Goal: Information Seeking & Learning: Learn about a topic

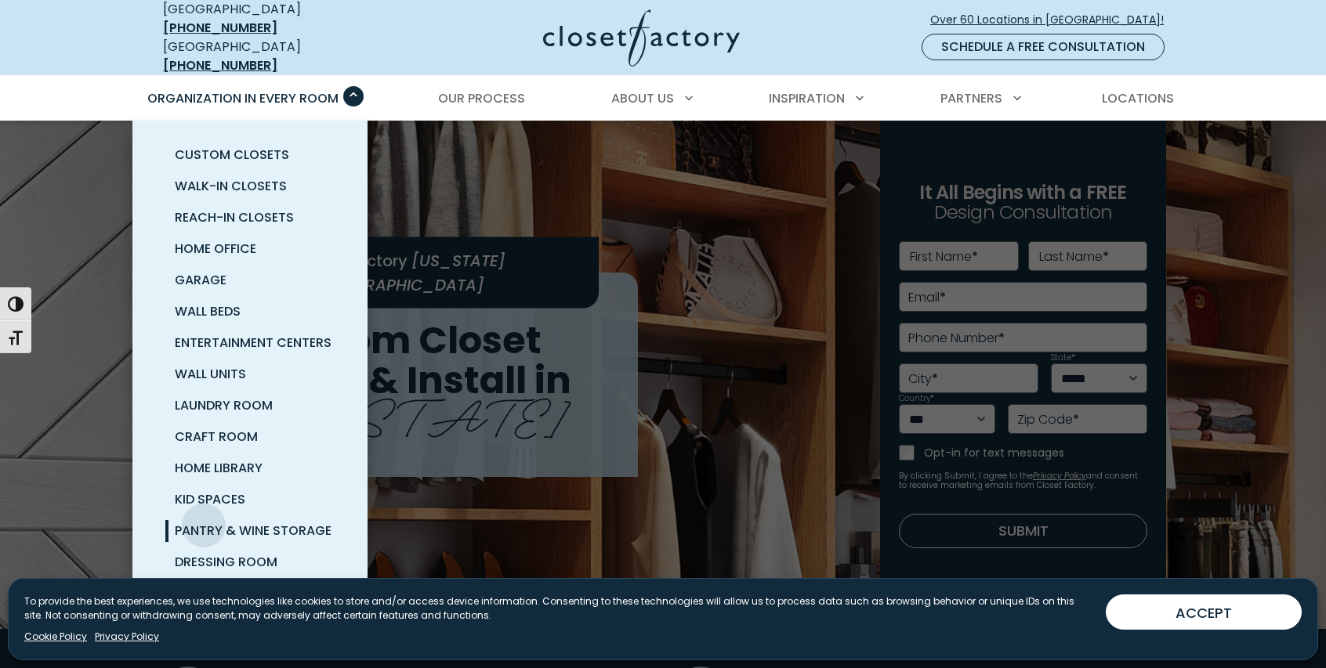
scroll to position [21, 0]
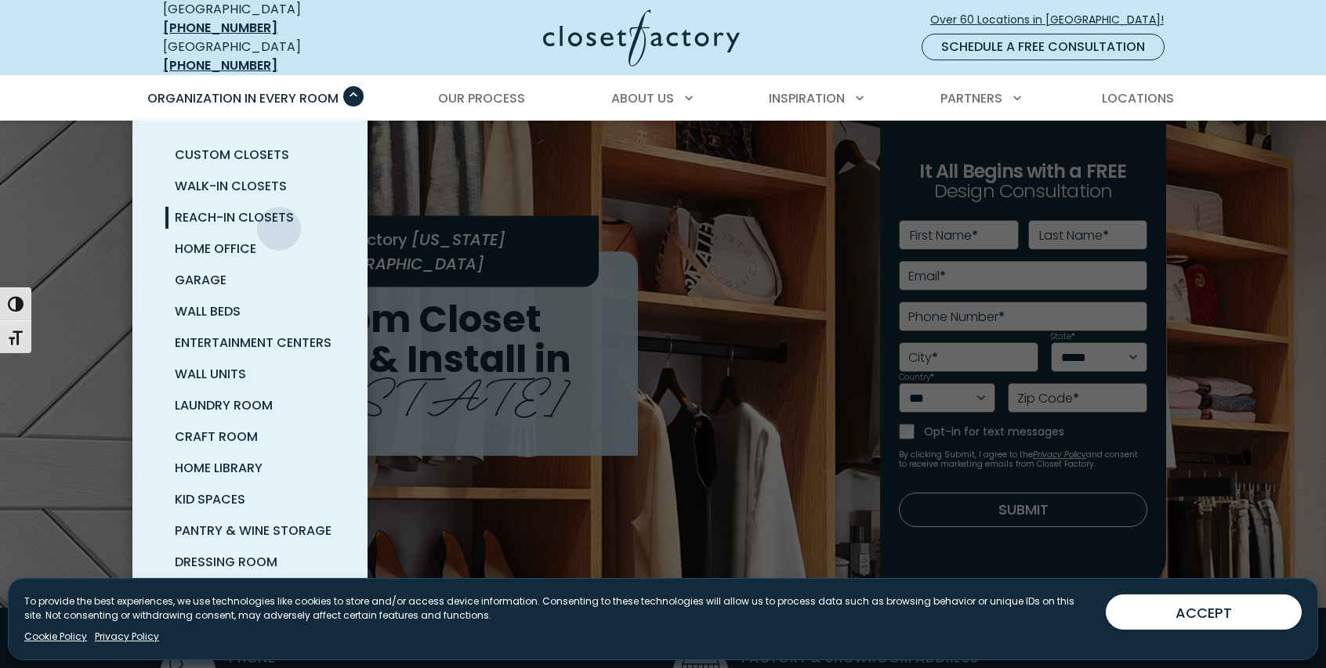
click at [279, 217] on link "Reach-In Closets" at bounding box center [268, 217] width 235 height 31
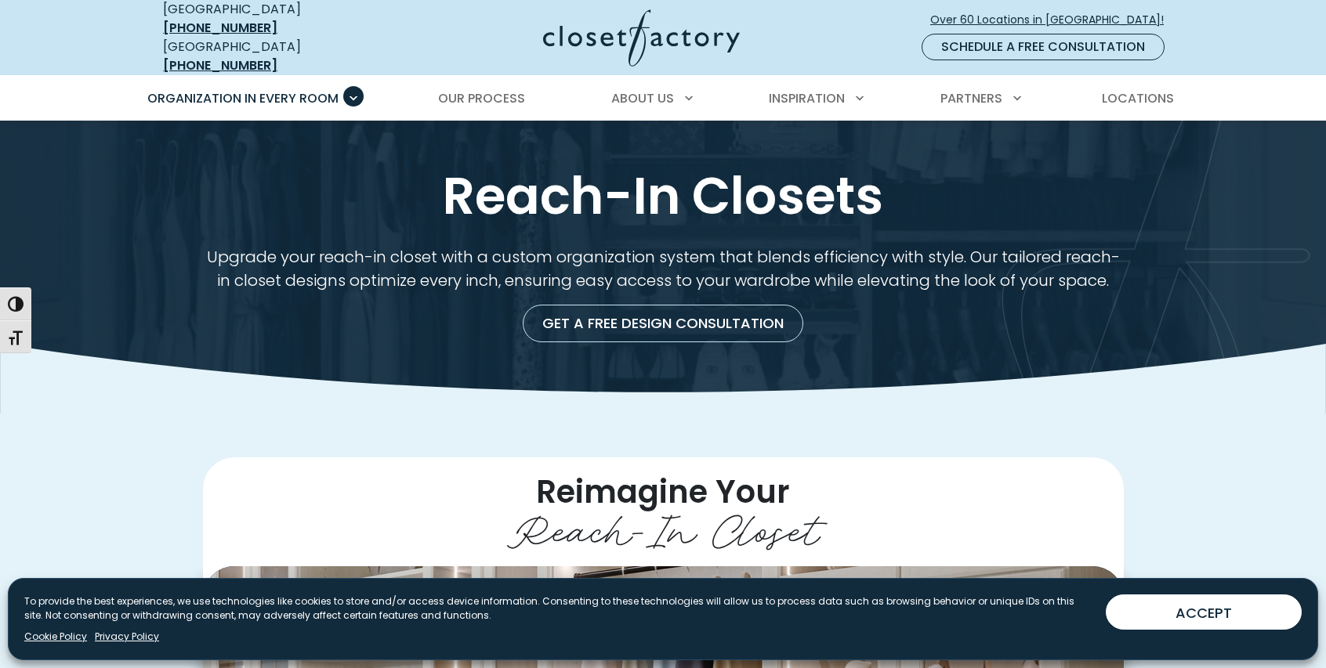
click at [476, 121] on div "Reach-In Closets Upgrade your reach-in closet with a custom organization system…" at bounding box center [663, 248] width 1326 height 255
click at [476, 96] on link "Our Process" at bounding box center [481, 99] width 118 height 44
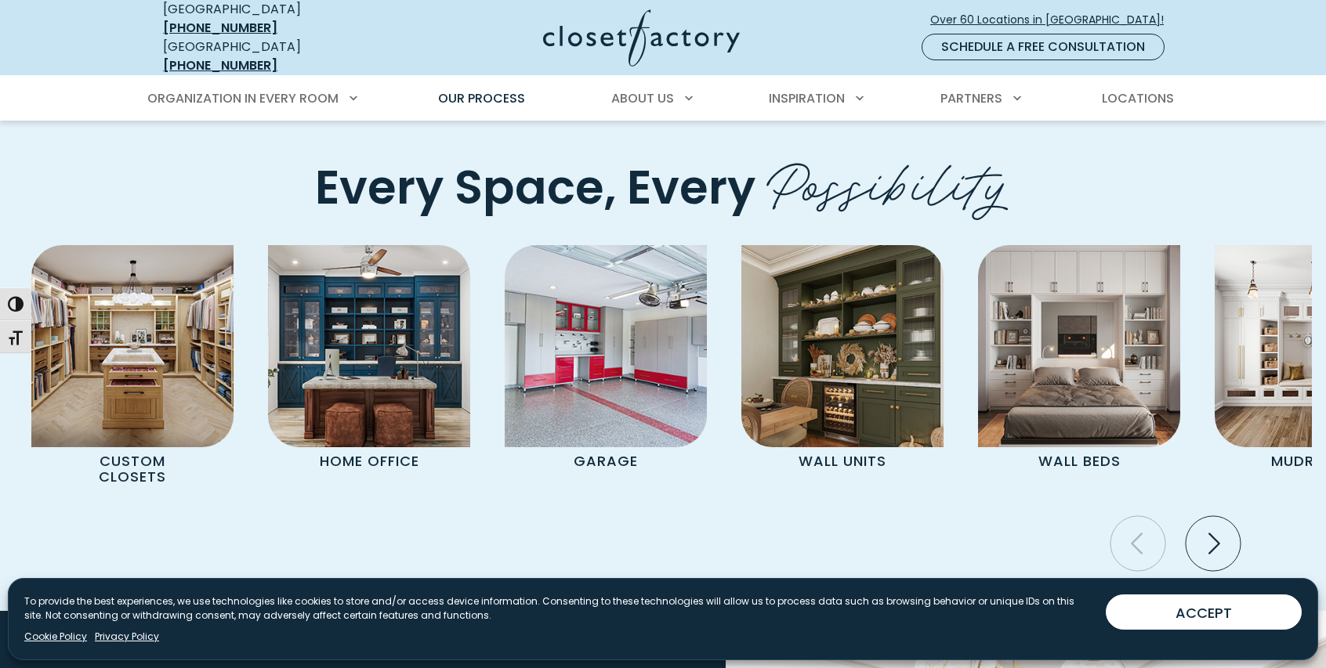
scroll to position [3169, 0]
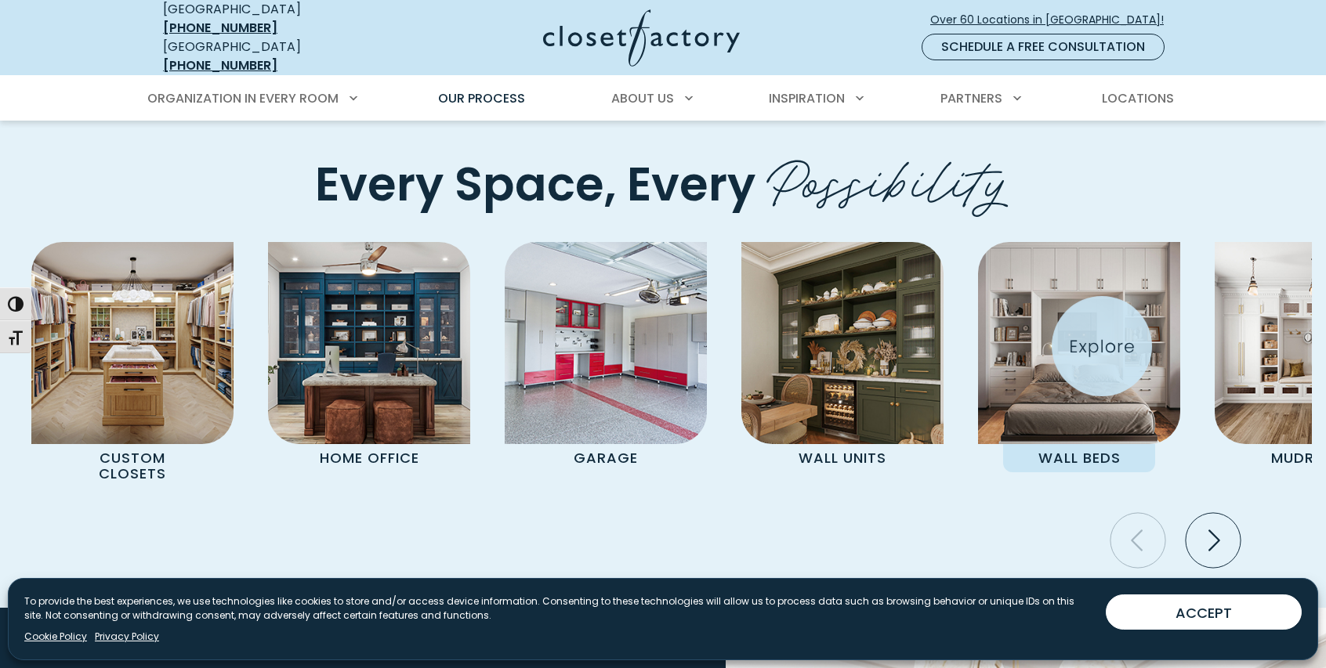
click at [1102, 346] on img "Pages Gallery" at bounding box center [1079, 343] width 202 height 202
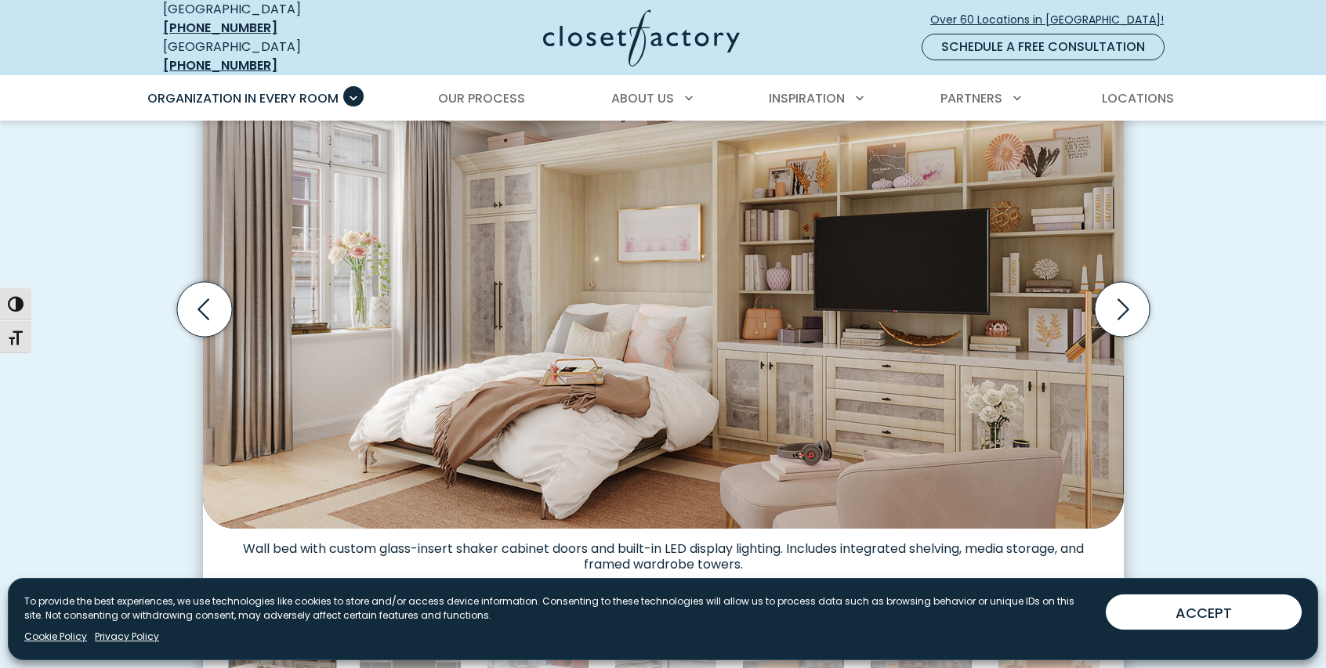
scroll to position [523, 0]
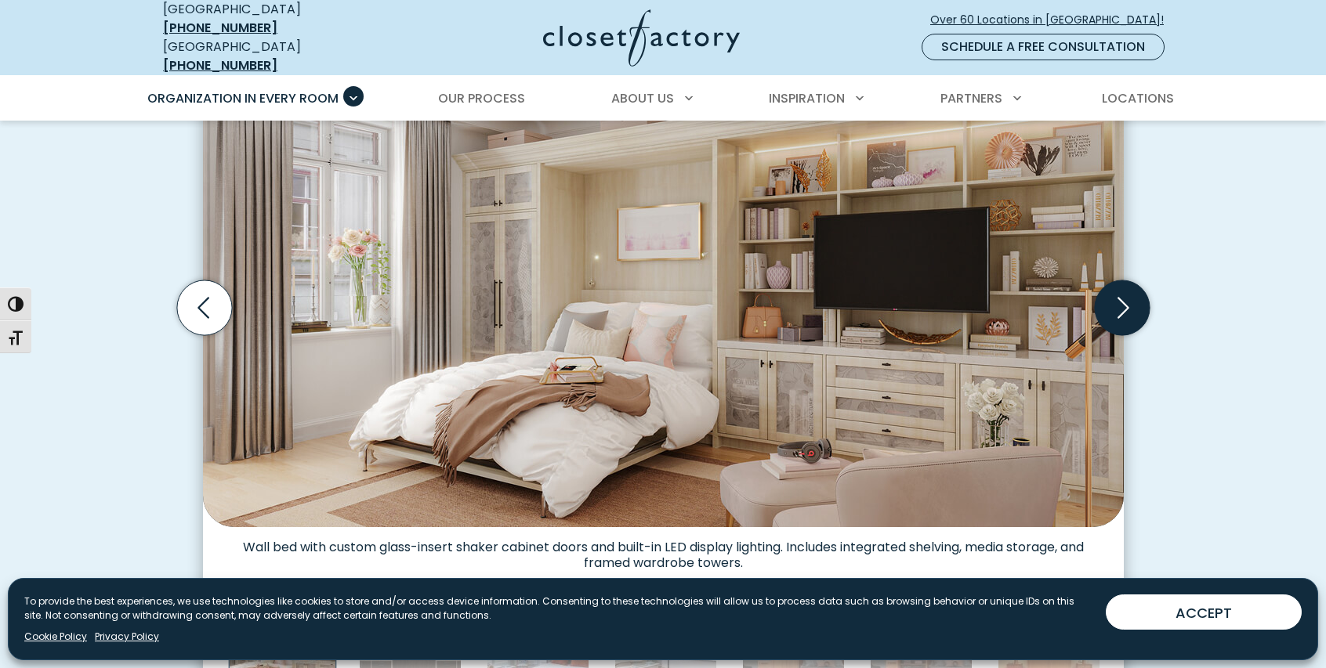
click at [1125, 324] on icon "Next slide" at bounding box center [1121, 307] width 67 height 67
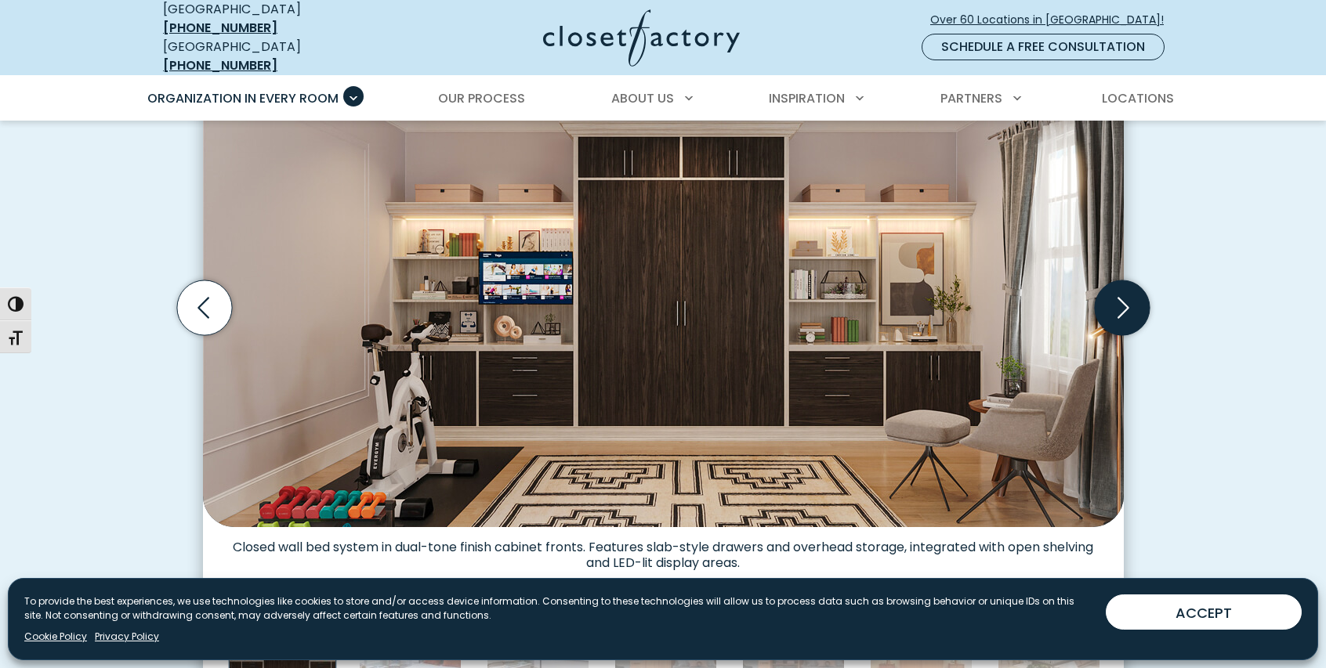
click at [1124, 323] on icon "Next slide" at bounding box center [1121, 307] width 55 height 55
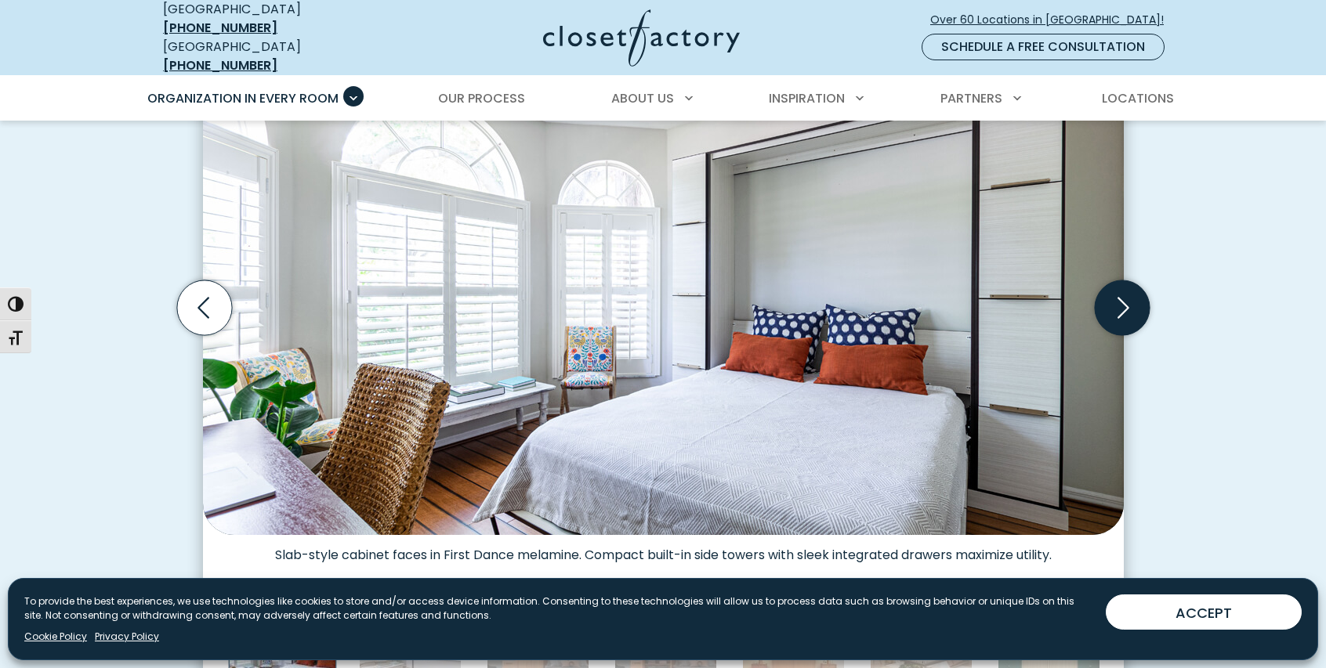
click at [1125, 322] on icon "Next slide" at bounding box center [1121, 307] width 55 height 55
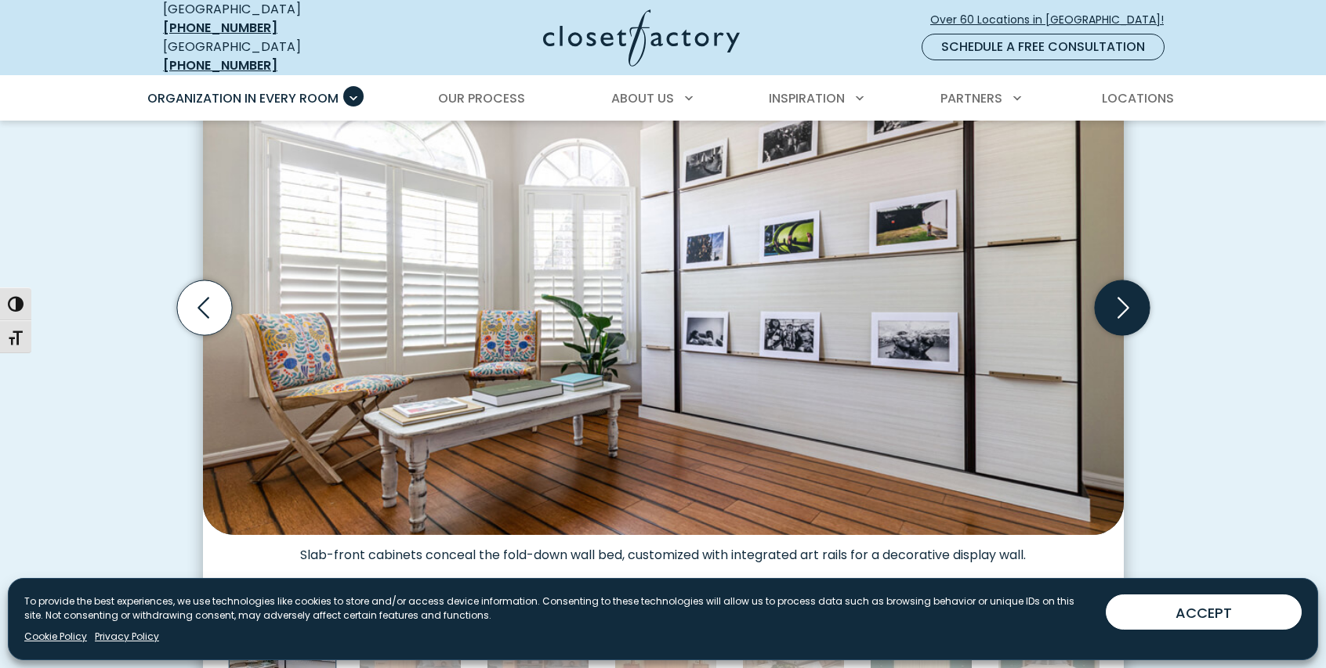
click at [1125, 322] on icon "Next slide" at bounding box center [1121, 307] width 55 height 55
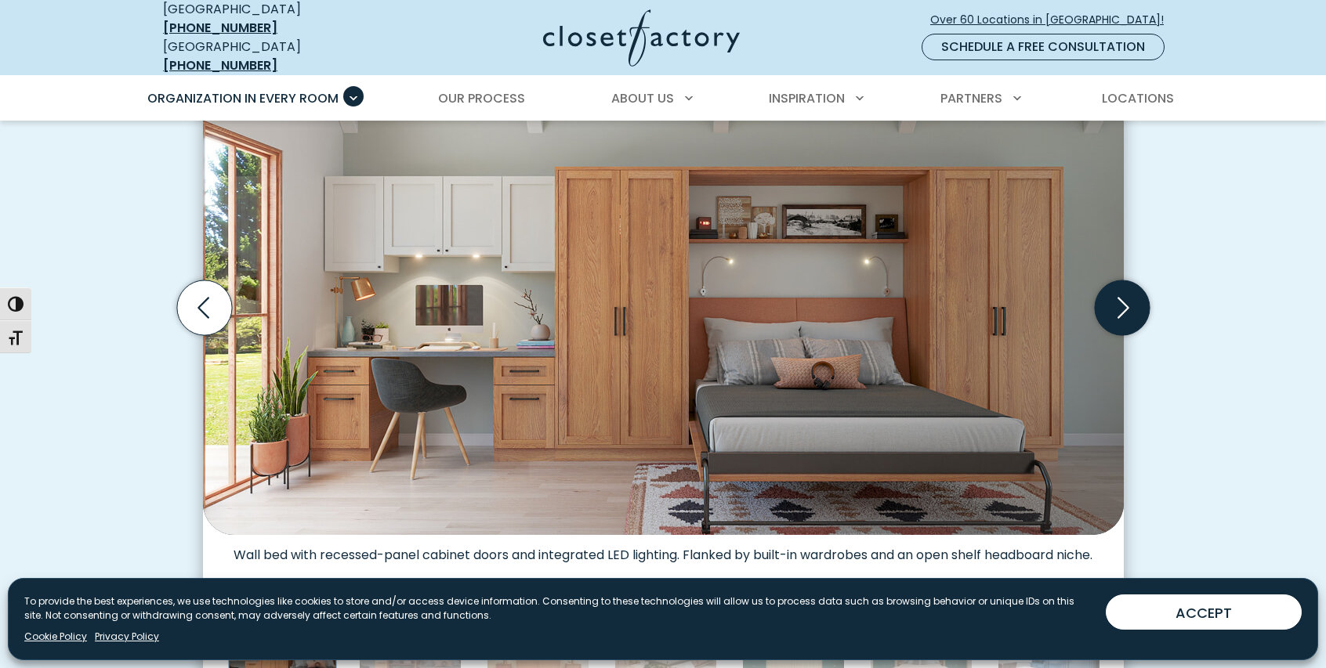
click at [1125, 322] on icon "Next slide" at bounding box center [1121, 307] width 55 height 55
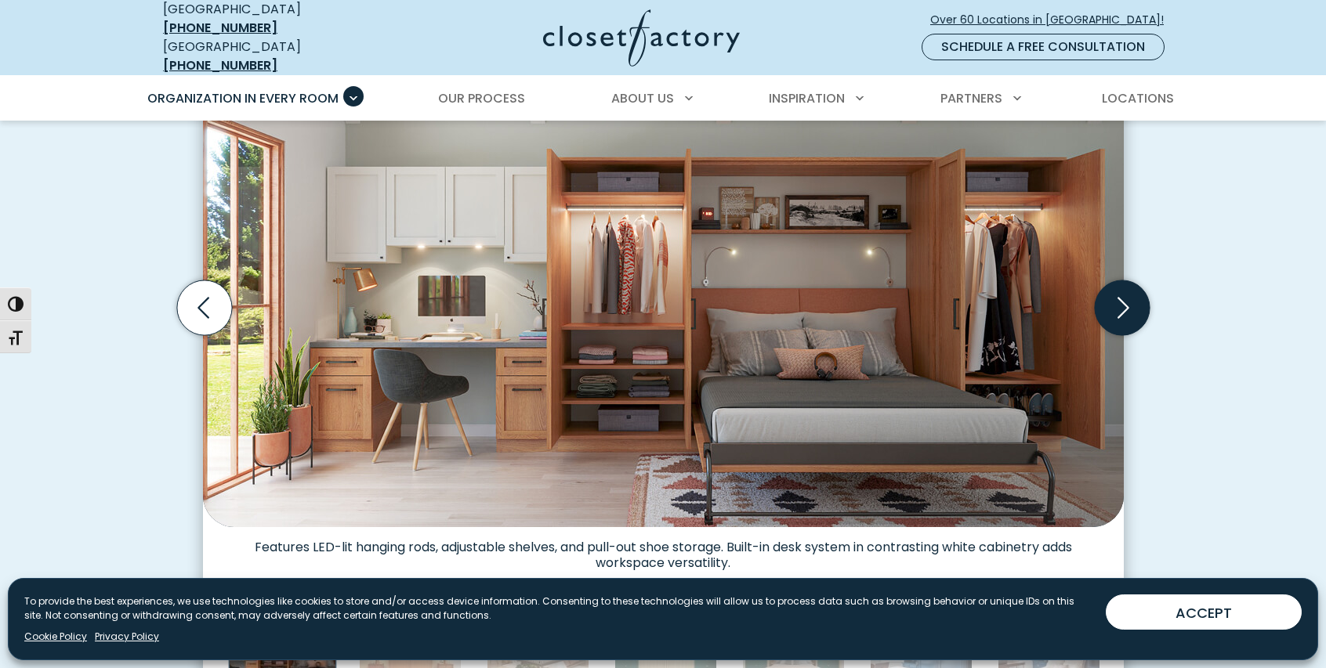
click at [1125, 322] on icon "Next slide" at bounding box center [1121, 307] width 55 height 55
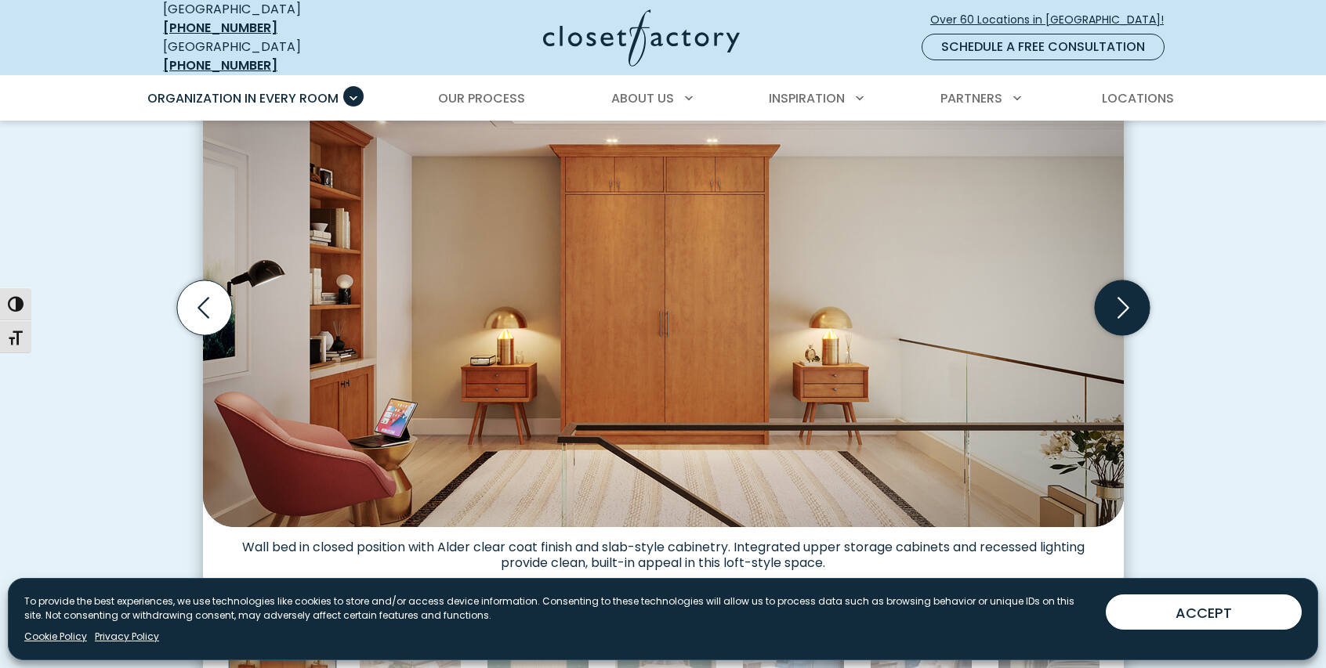
click at [1125, 322] on icon "Next slide" at bounding box center [1121, 307] width 55 height 55
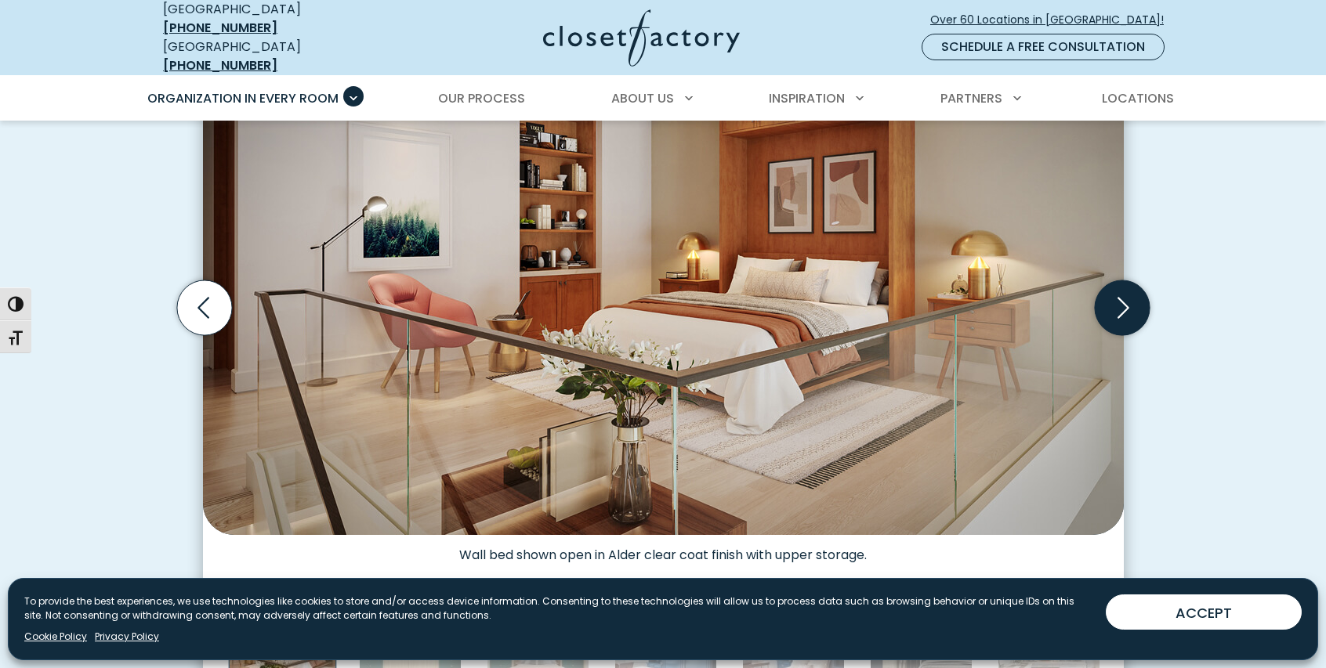
click at [1125, 318] on icon "Next slide" at bounding box center [1121, 307] width 55 height 55
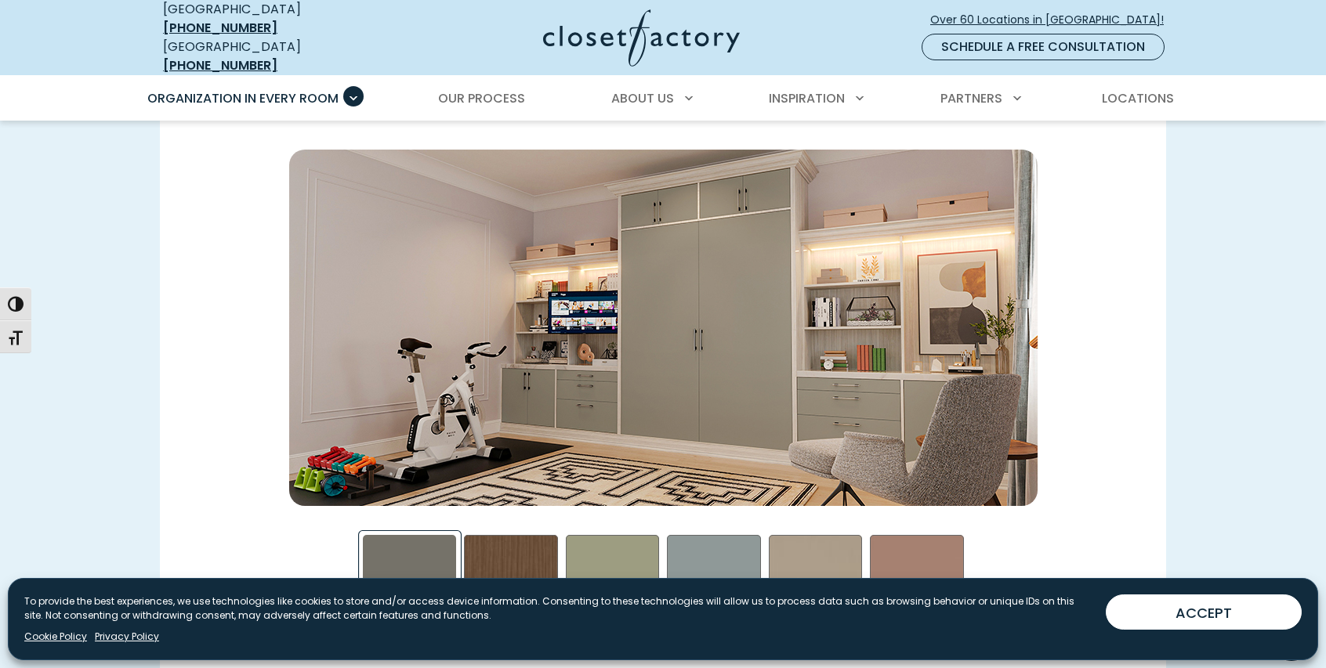
scroll to position [2227, 0]
